Goal: Find contact information: Find contact information

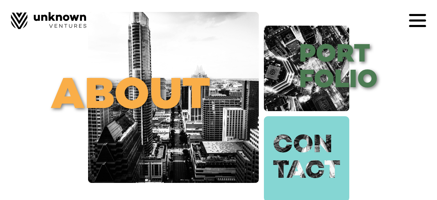
click at [314, 152] on link "con tact" at bounding box center [306, 158] width 85 height 85
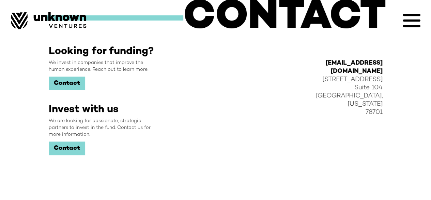
scroll to position [49, 0]
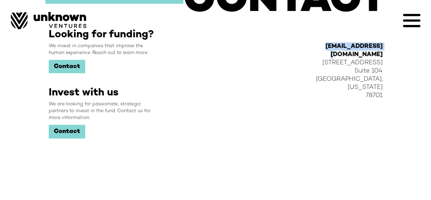
drag, startPoint x: 320, startPoint y: 45, endPoint x: 387, endPoint y: 46, distance: 66.5
click at [386, 46] on div "Looking for funding? We invest in companies that improve the human experience. …" at bounding box center [215, 114] width 341 height 171
copy strong "[EMAIL_ADDRESS][DOMAIN_NAME]"
